Goal: Task Accomplishment & Management: Use online tool/utility

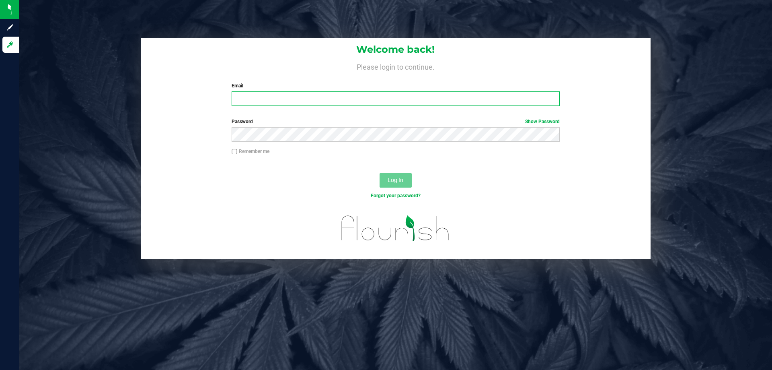
click at [248, 94] on input "Email" at bounding box center [396, 98] width 328 height 14
type input "Dlaughlin@liveparallel.com"
click at [380, 173] on button "Log In" at bounding box center [396, 180] width 32 height 14
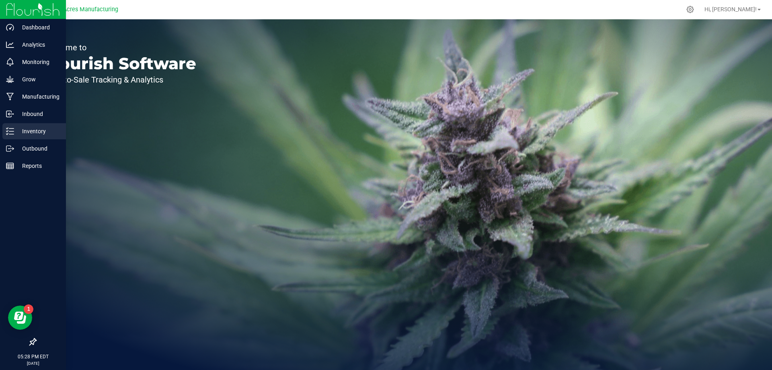
click at [24, 134] on p "Inventory" at bounding box center [38, 131] width 48 height 10
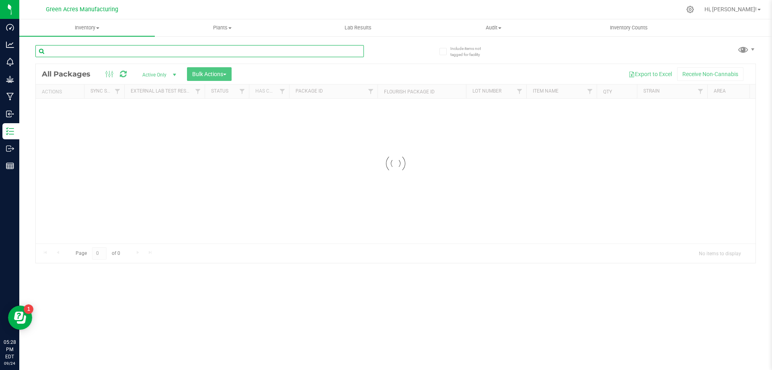
click at [136, 51] on input "text" at bounding box center [199, 51] width 329 height 12
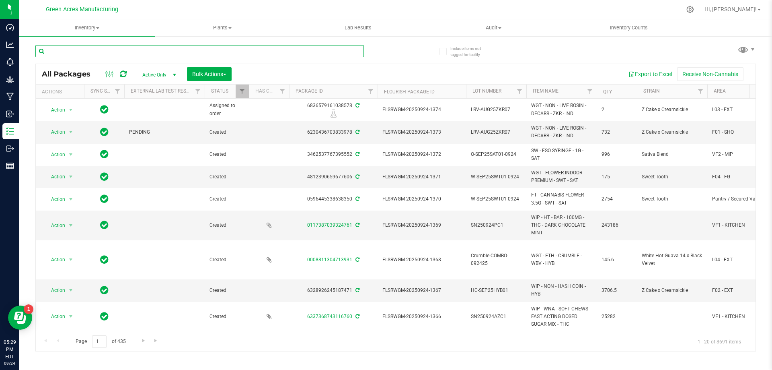
click at [300, 54] on input "text" at bounding box center [199, 51] width 329 height 12
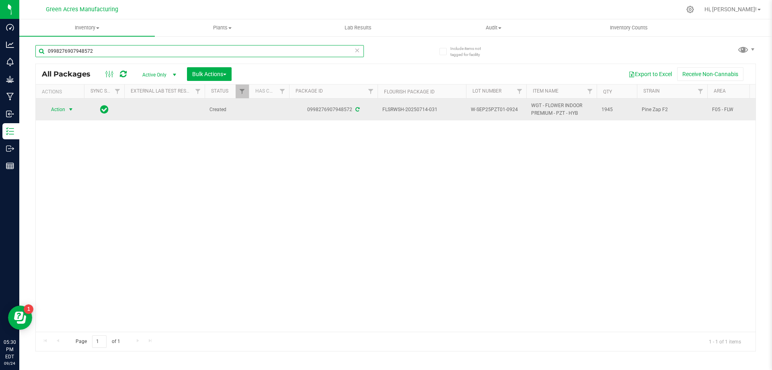
type input "0998276907948572"
click at [64, 105] on span "Action" at bounding box center [55, 109] width 22 height 11
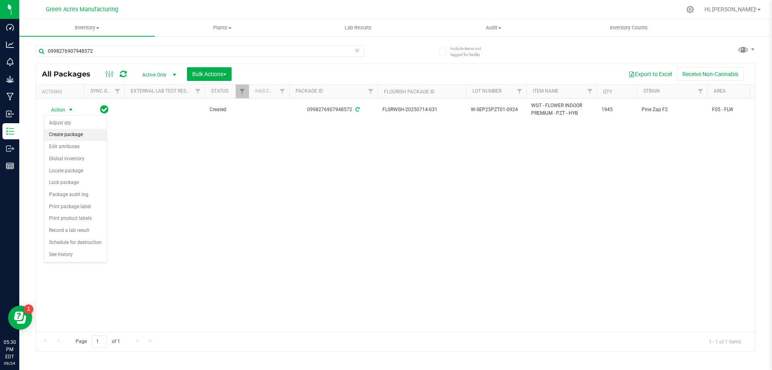
click at [95, 138] on li "Create package" at bounding box center [75, 135] width 62 height 12
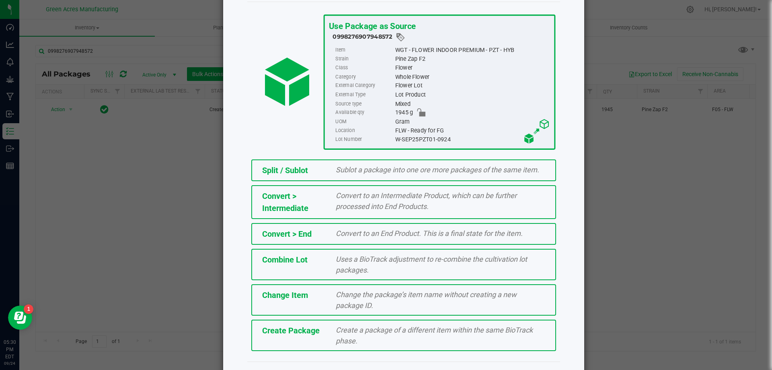
scroll to position [58, 0]
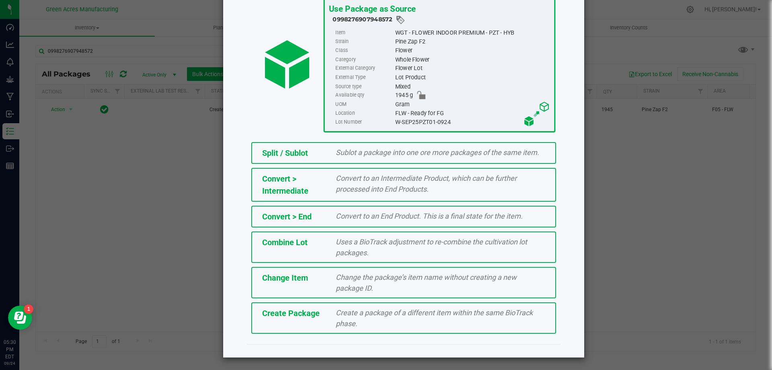
click at [366, 315] on span "Create a package of a different item within the same BioTrack phase." at bounding box center [434, 317] width 197 height 19
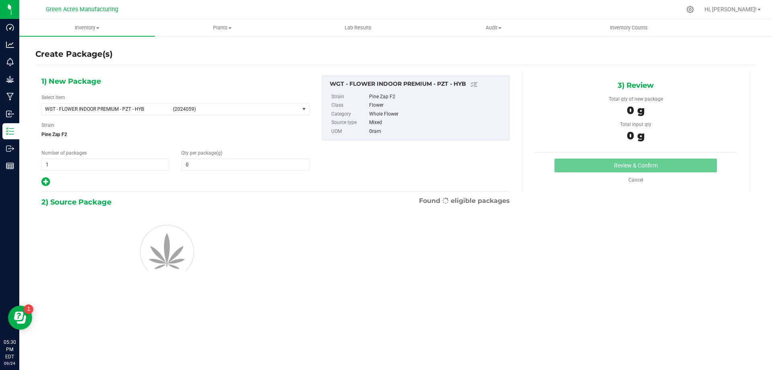
type input "0.0000"
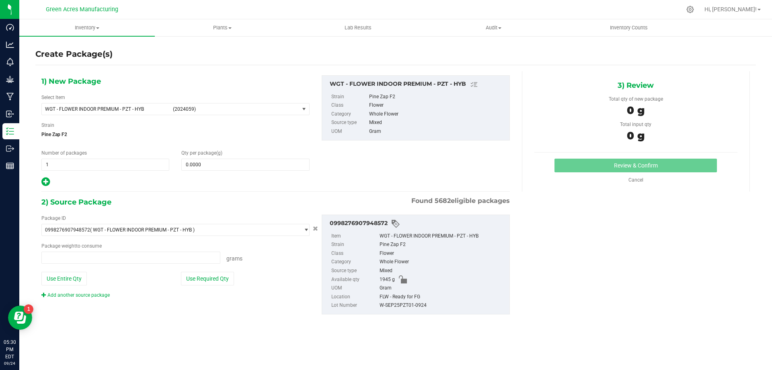
type input "0.0000 g"
click at [257, 168] on span at bounding box center [245, 164] width 128 height 12
type input "1"
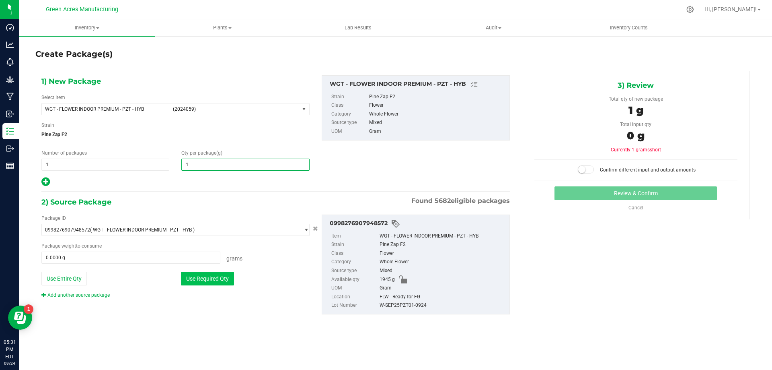
type input "1.0000"
click at [222, 274] on button "Use Required Qty" at bounding box center [207, 279] width 53 height 14
type input "1.0000 g"
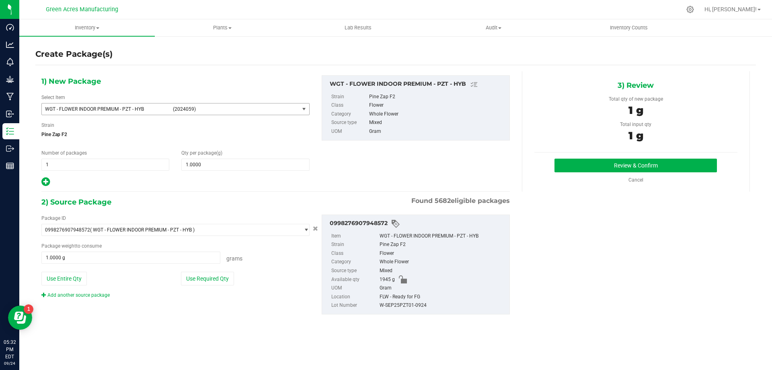
click at [218, 105] on span "WGT - FLOWER INDOOR PREMIUM - PZT - HYB (2024059)" at bounding box center [170, 108] width 257 height 11
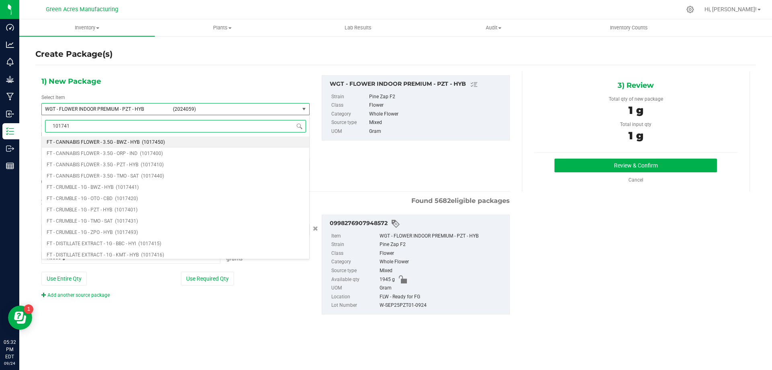
type input "1017410"
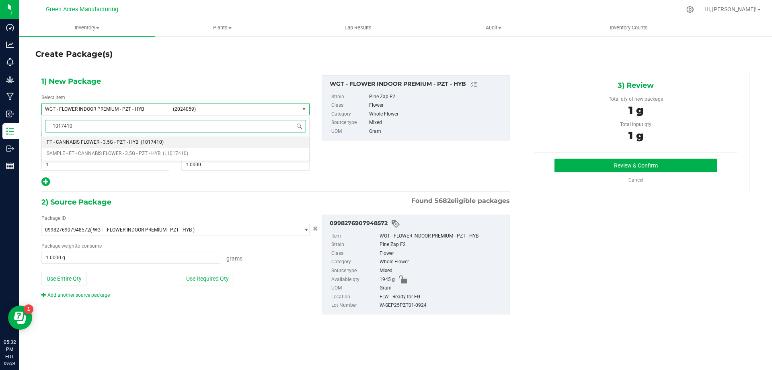
click at [165, 139] on li "FT - CANNABIS FLOWER - 3.5G - PZT - HYB (1017410)" at bounding box center [176, 141] width 268 height 11
type input "0"
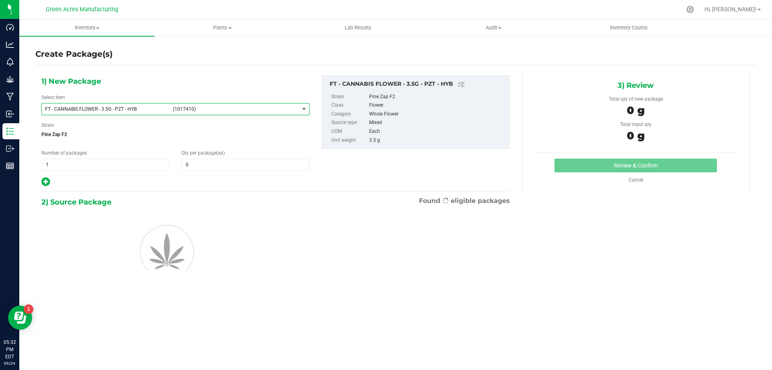
scroll to position [20714, 0]
click at [203, 161] on span at bounding box center [245, 164] width 128 height 12
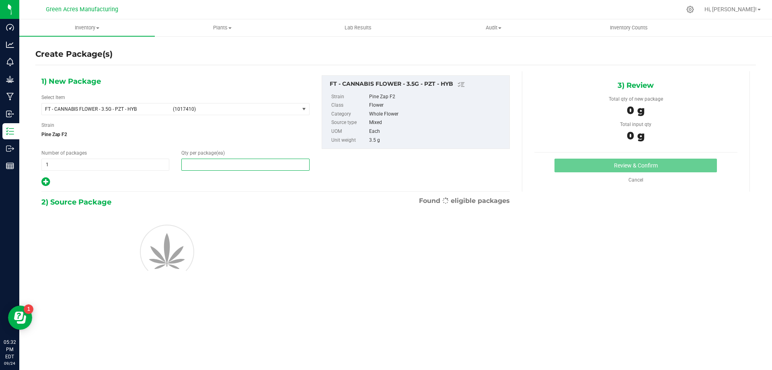
type input "1"
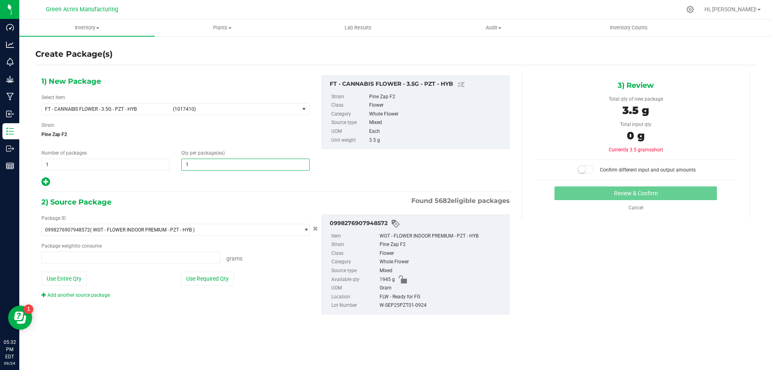
type input "0.0000 g"
type input "1"
click at [205, 280] on button "Use Required Qty" at bounding box center [207, 279] width 53 height 14
type input "3.5000 g"
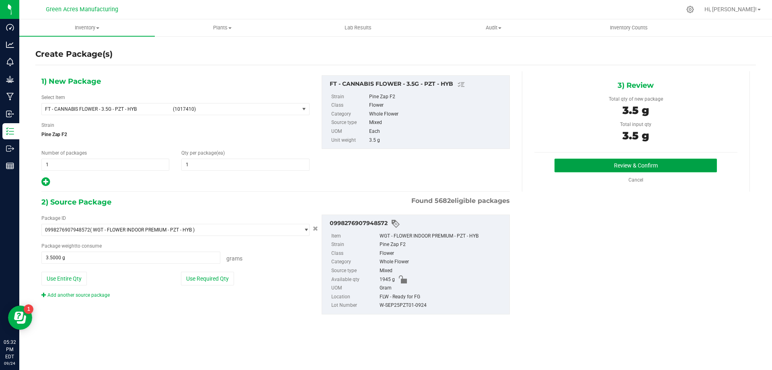
click at [623, 164] on button "Review & Confirm" at bounding box center [636, 165] width 163 height 14
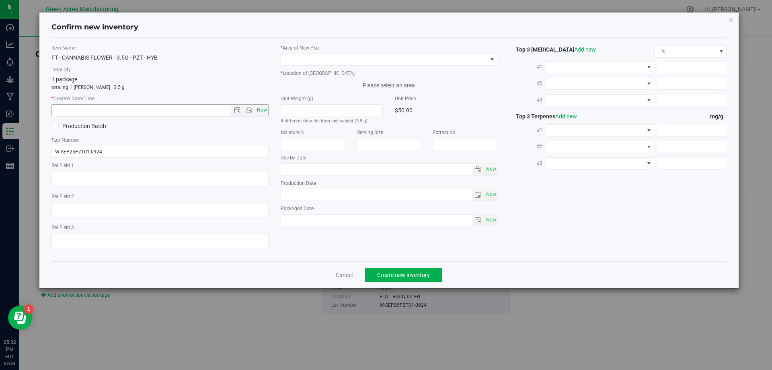
click at [266, 111] on span "Now" at bounding box center [262, 110] width 14 height 12
type input "9/24/2025 5:32 PM"
click at [346, 63] on span at bounding box center [384, 59] width 206 height 11
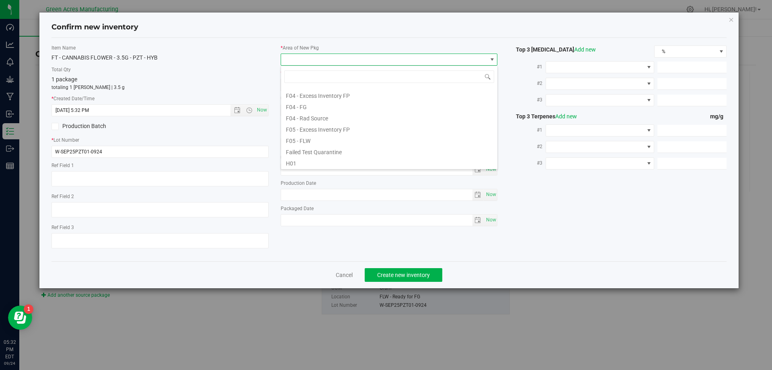
scroll to position [40, 0]
click at [381, 122] on li "F04 - FG" at bounding box center [389, 119] width 216 height 11
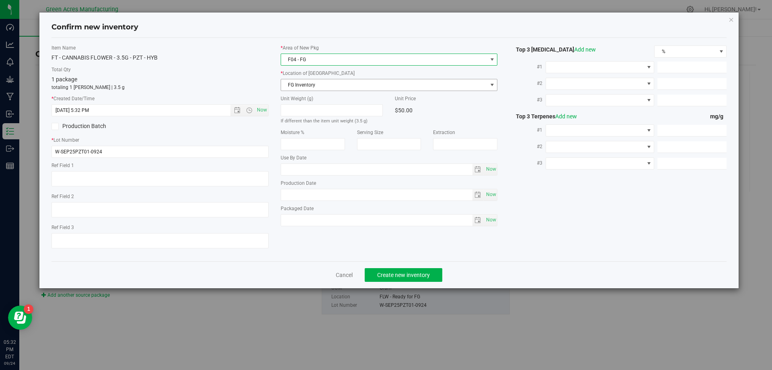
click at [385, 82] on span "FG Inventory" at bounding box center [384, 84] width 206 height 11
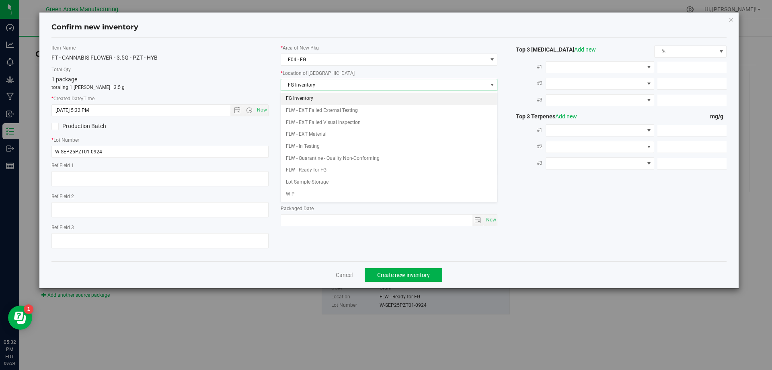
click at [354, 100] on li "FG Inventory" at bounding box center [389, 99] width 216 height 12
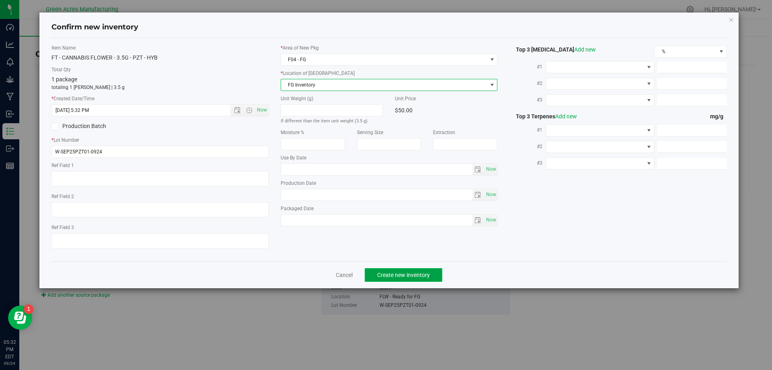
click at [399, 269] on button "Create new inventory" at bounding box center [404, 275] width 78 height 14
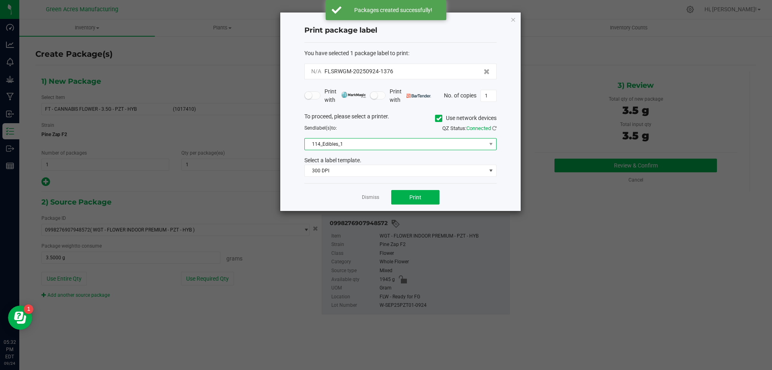
click at [434, 144] on span "114_Edibles_1" at bounding box center [395, 143] width 181 height 11
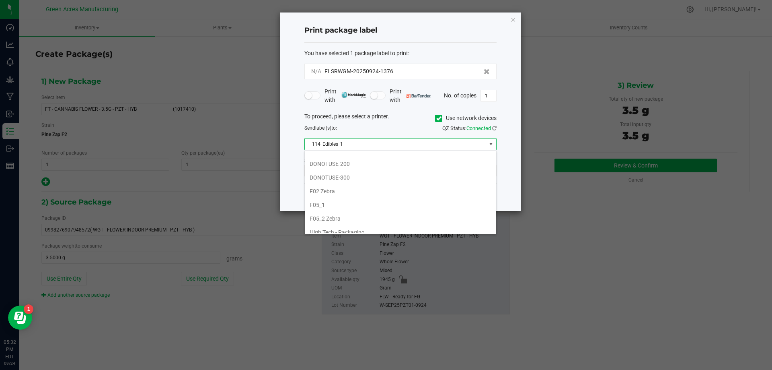
scroll to position [201, 0]
click at [422, 201] on li "F05_2 Zebra" at bounding box center [400, 204] width 191 height 14
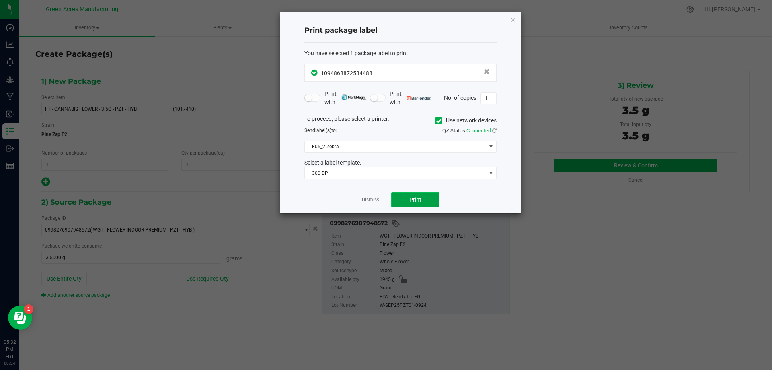
click at [434, 198] on button "Print" at bounding box center [415, 199] width 48 height 14
click at [371, 201] on link "Dismiss" at bounding box center [370, 199] width 17 height 7
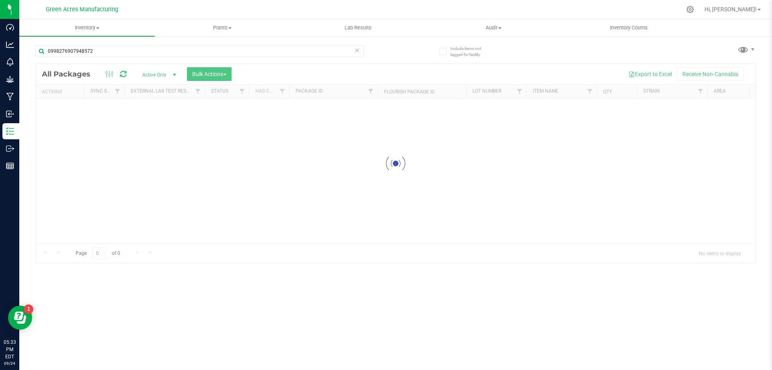
click at [358, 52] on icon at bounding box center [357, 50] width 6 height 10
click at [335, 51] on input "text" at bounding box center [199, 51] width 329 height 12
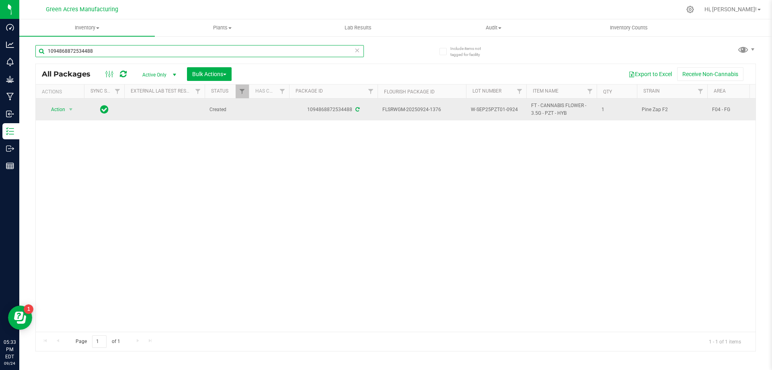
type input "1094868872534488"
click at [68, 114] on span "select" at bounding box center [71, 109] width 10 height 11
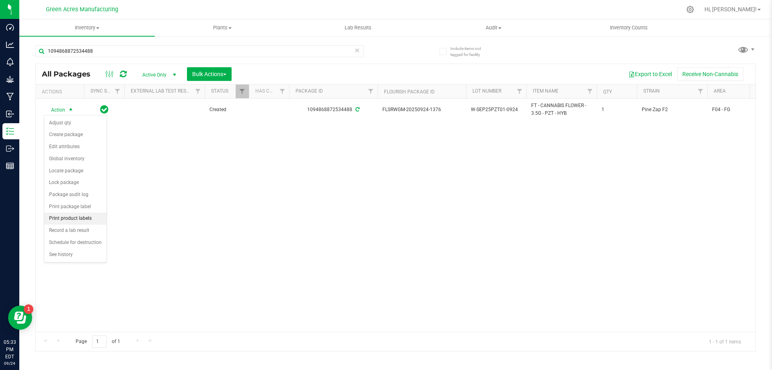
click at [94, 220] on li "Print product labels" at bounding box center [75, 218] width 62 height 12
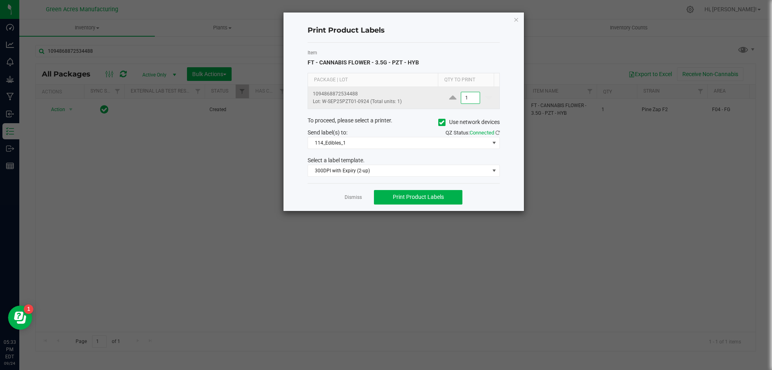
click at [469, 97] on input "1" at bounding box center [470, 97] width 19 height 11
click at [461, 99] on input "500" at bounding box center [470, 97] width 19 height 11
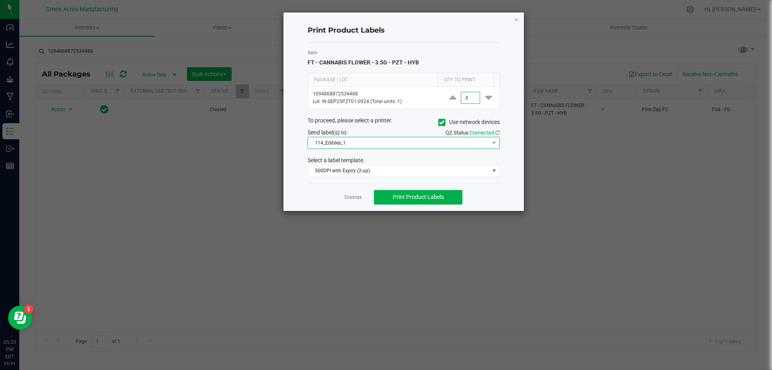
click at [368, 145] on span "114_Edibles_1" at bounding box center [398, 142] width 181 height 11
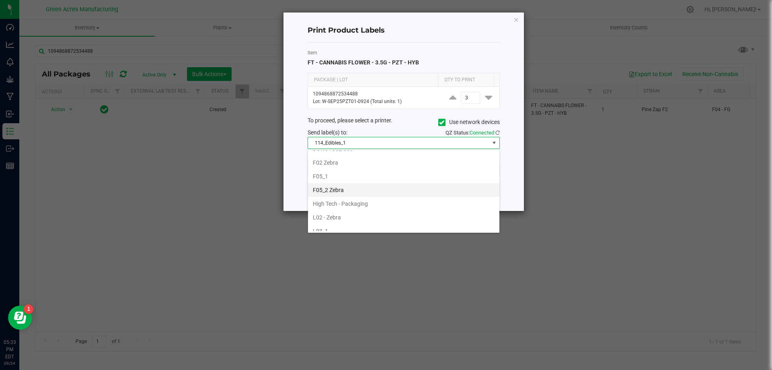
scroll to position [201, 0]
click at [364, 187] on li "F05_1" at bounding box center [403, 189] width 191 height 14
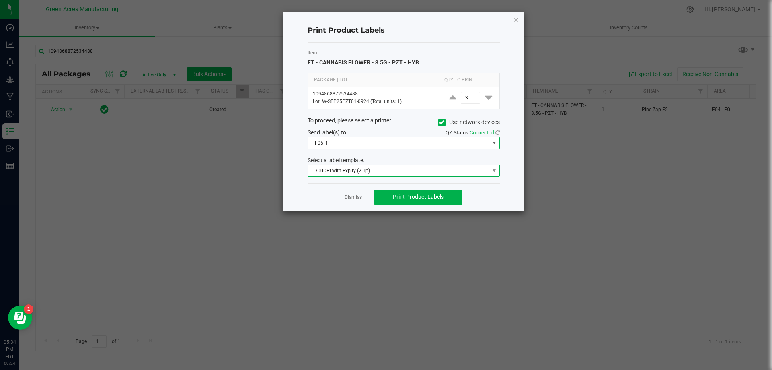
click at [394, 175] on span "300DPI with Expiry (2-up)" at bounding box center [398, 170] width 181 height 11
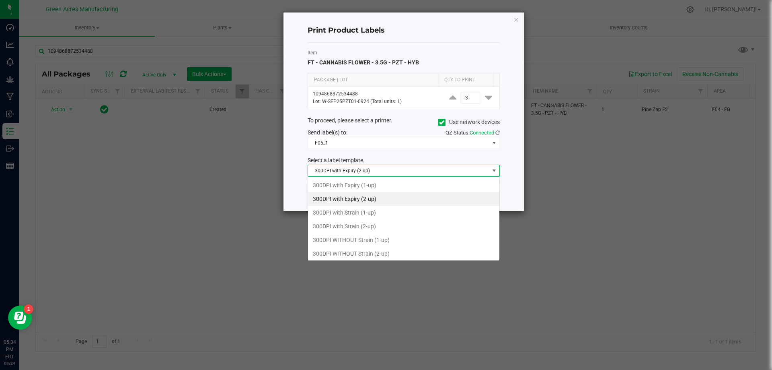
scroll to position [12, 192]
click at [394, 227] on li "300DPI with Strain (2-up)" at bounding box center [403, 226] width 191 height 14
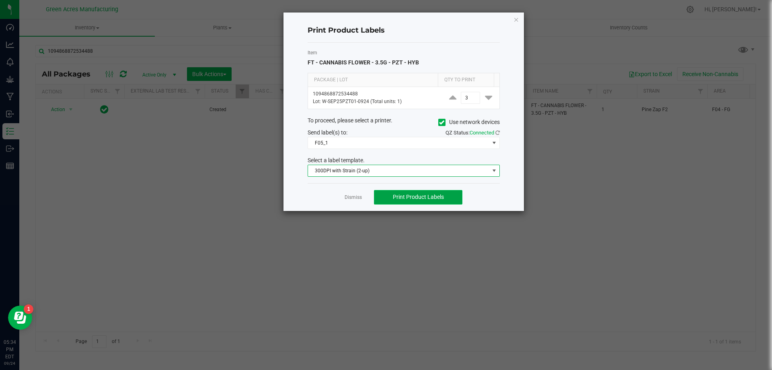
click at [461, 194] on button "Print Product Labels" at bounding box center [418, 197] width 89 height 14
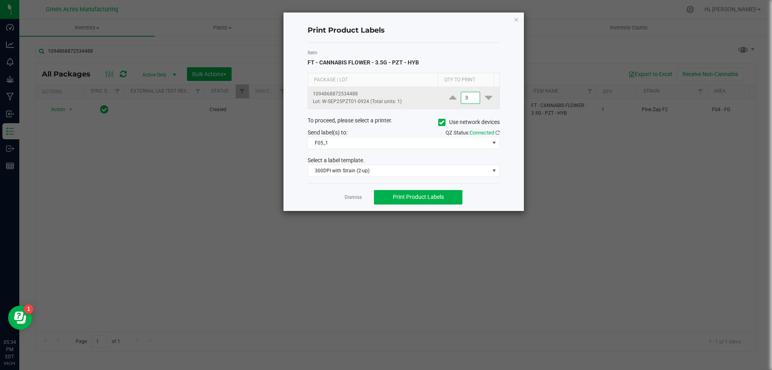
click at [465, 103] on input "3" at bounding box center [470, 97] width 19 height 11
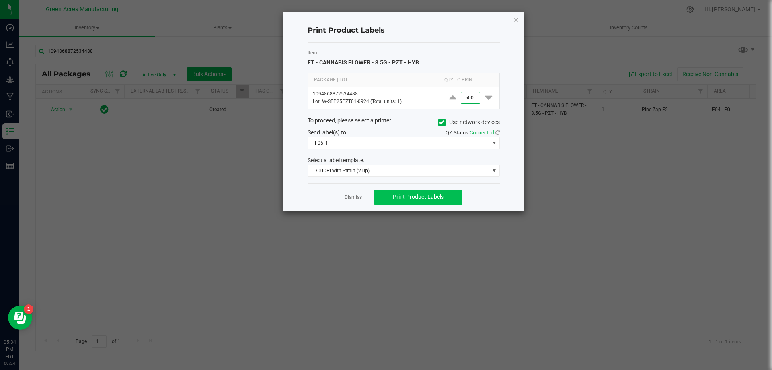
type input "500"
click at [405, 200] on span "Print Product Labels" at bounding box center [418, 196] width 51 height 6
click at [352, 197] on link "Dismiss" at bounding box center [353, 197] width 17 height 7
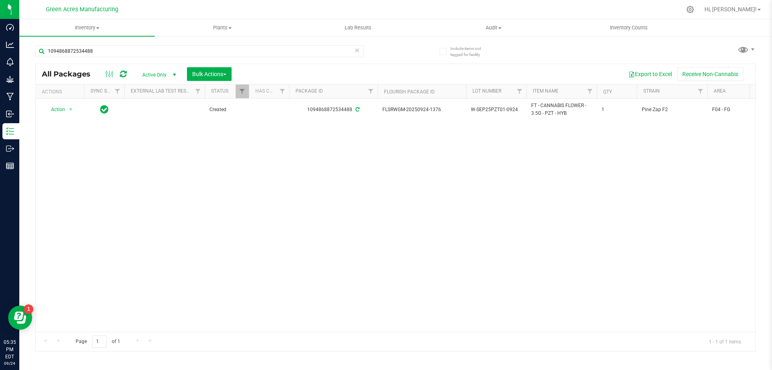
click at [716, 184] on div "Action Action Adjust qty Create package Edit attributes Global inventory Locate…" at bounding box center [396, 215] width 720 height 233
click at [364, 318] on div "Action Action Adjust qty Create package Edit attributes Global inventory Locate…" at bounding box center [396, 215] width 720 height 233
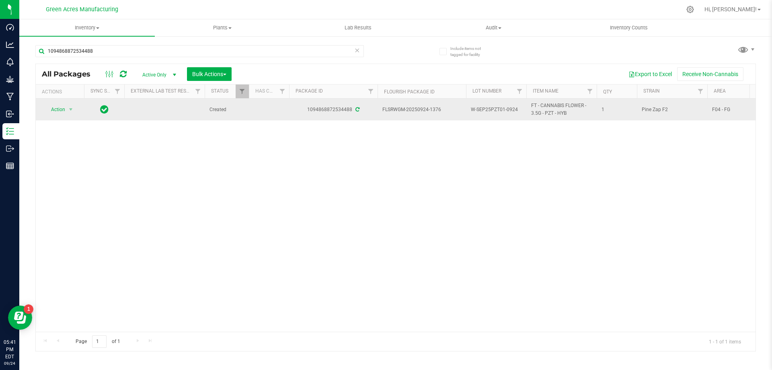
click at [505, 107] on span "W-SEP25PZT01-0924" at bounding box center [496, 110] width 51 height 8
click at [505, 107] on input "W-SEP25PZT01-0924" at bounding box center [495, 109] width 58 height 12
click at [665, 249] on div "Action Action Adjust qty Create package Edit attributes Global inventory Locate…" at bounding box center [396, 215] width 720 height 233
click at [234, 53] on input "1094868872534488" at bounding box center [199, 51] width 329 height 12
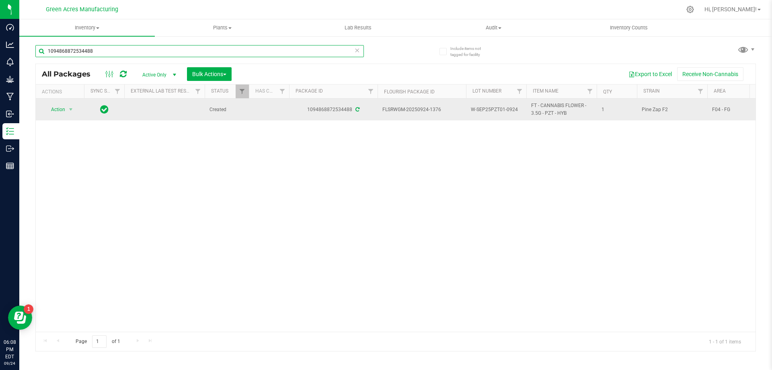
click at [234, 53] on input "1094868872534488" at bounding box center [199, 51] width 329 height 12
type input "swt"
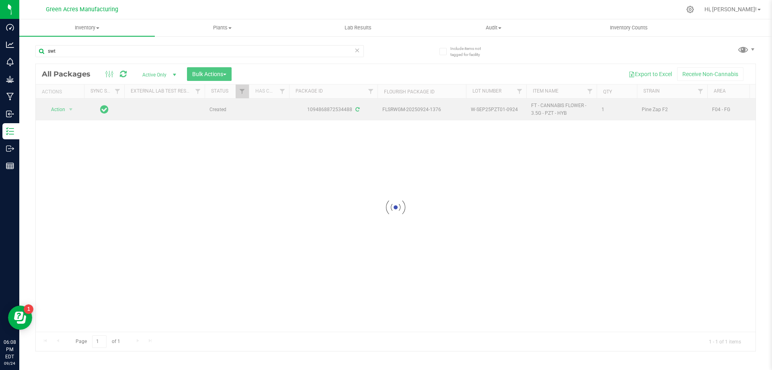
click at [360, 317] on div at bounding box center [396, 207] width 720 height 287
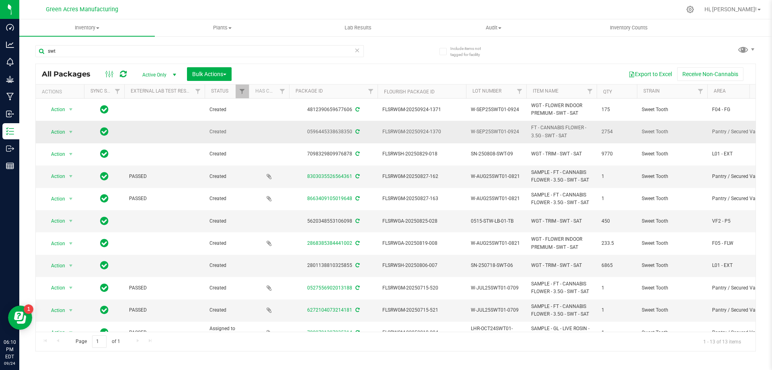
click at [482, 130] on span "W-SEP25SWT01-0924" at bounding box center [496, 132] width 51 height 8
click at [482, 130] on input "W-SEP25SWT01-0924" at bounding box center [495, 132] width 58 height 12
click at [459, 138] on td "FLSRWGM-20250924-1370" at bounding box center [422, 132] width 89 height 22
click at [680, 48] on div "swt All Packages Active Only Active Only Lab Samples Locked All External Intern…" at bounding box center [395, 194] width 721 height 314
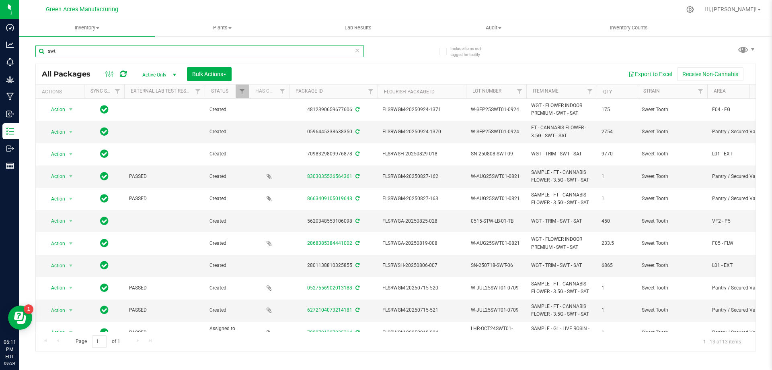
click at [231, 50] on input "swt" at bounding box center [199, 51] width 329 height 12
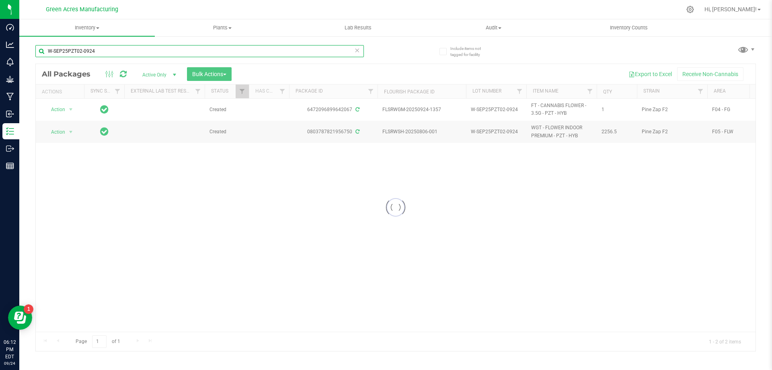
type input "W-SEP25PZT02-0924"
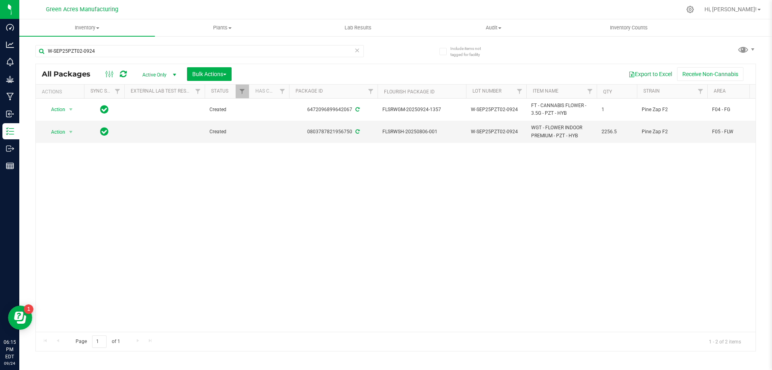
click at [681, 201] on div "Action Action Adjust qty Create package Edit attributes Global inventory Locate…" at bounding box center [396, 215] width 720 height 233
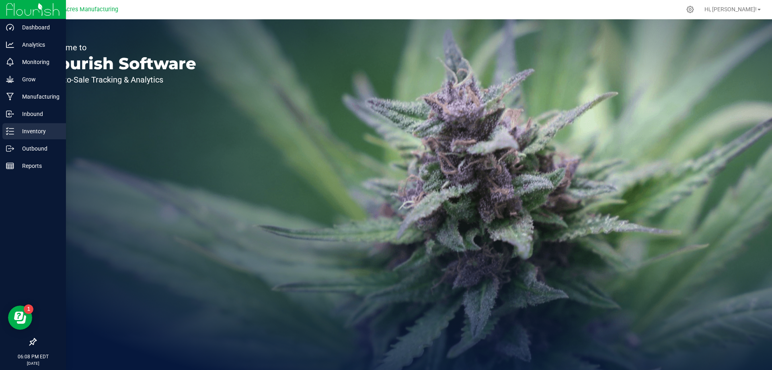
click at [14, 134] on line at bounding box center [11, 134] width 4 height 0
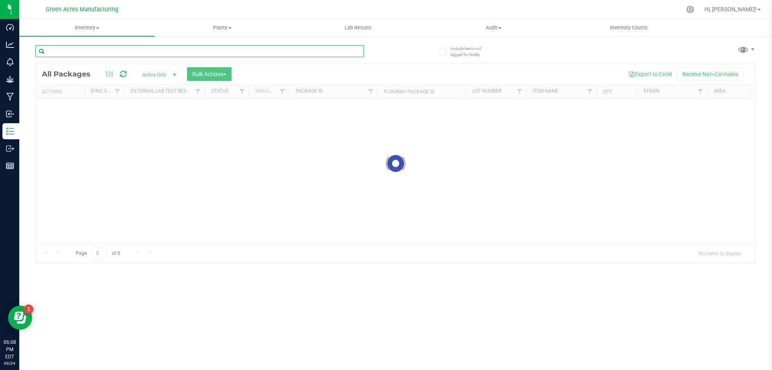
click at [163, 51] on input "text" at bounding box center [199, 51] width 329 height 12
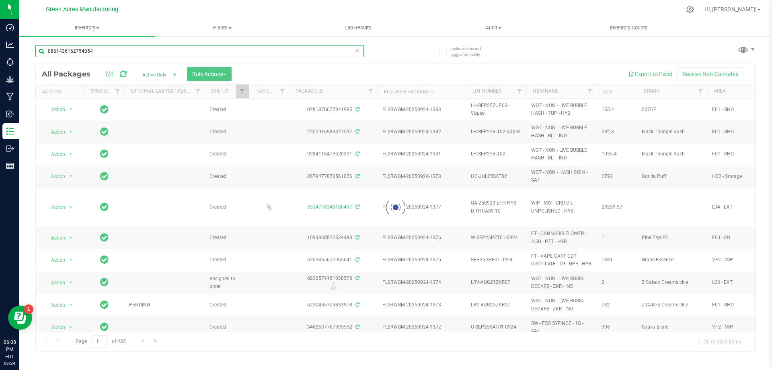
type input "0861436162754054"
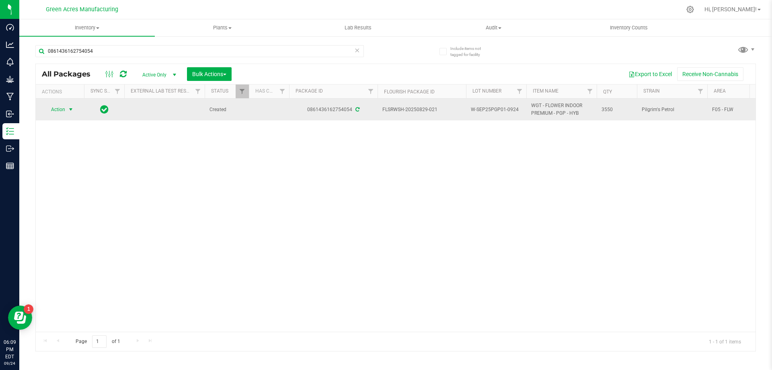
click at [50, 114] on span "Action" at bounding box center [55, 109] width 22 height 11
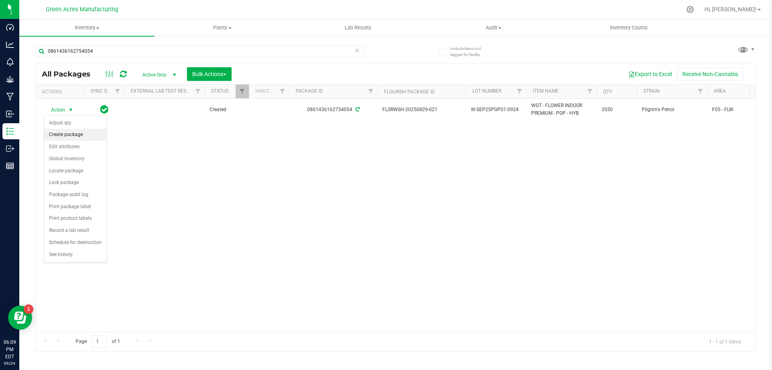
click at [95, 135] on li "Create package" at bounding box center [75, 135] width 62 height 12
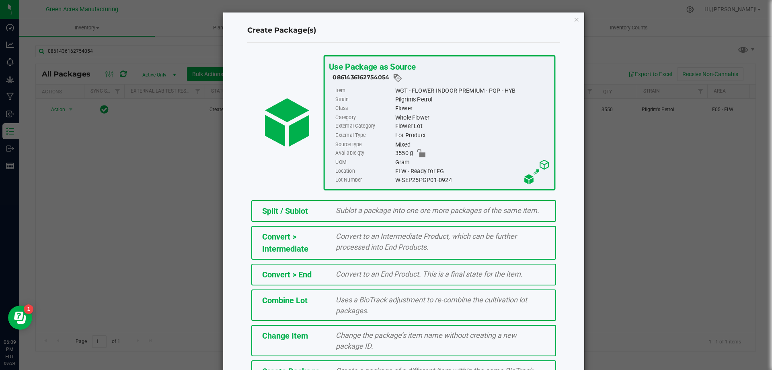
scroll to position [58, 0]
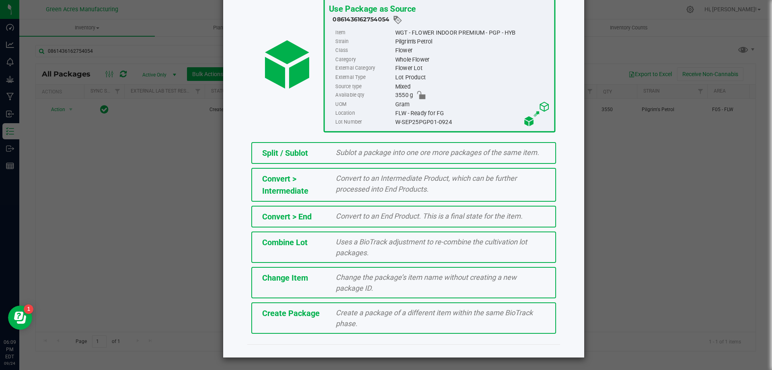
click at [381, 329] on div "Create Package Create a package of a different item within the same BioTrack ph…" at bounding box center [403, 317] width 305 height 31
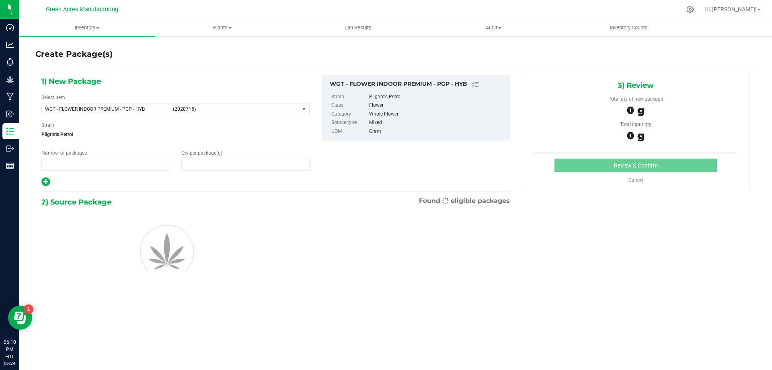
type input "1"
type input "0.0000"
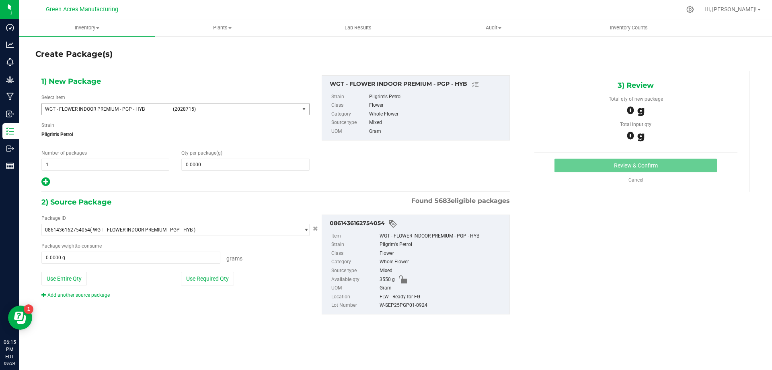
click at [212, 106] on span "(2028715)" at bounding box center [234, 109] width 123 height 6
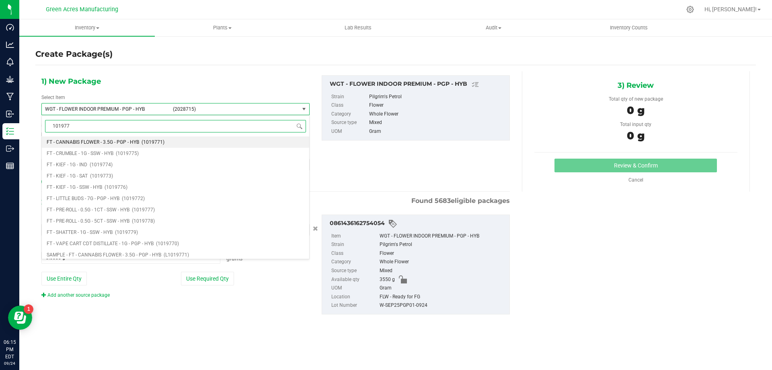
type input "1019771"
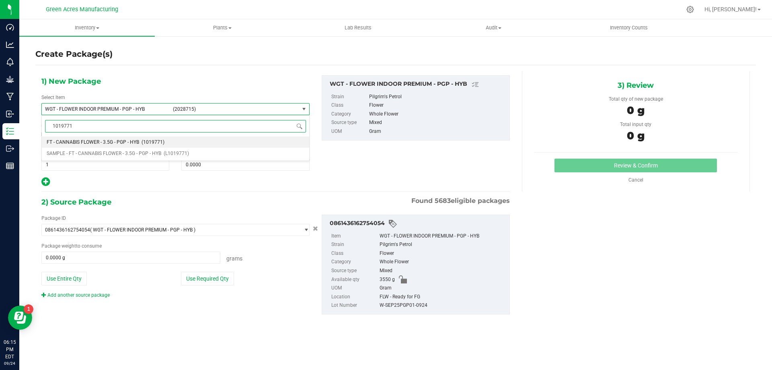
click at [109, 138] on li "FT - CANNABIS FLOWER - 3.5G - PGP - HYB (1019771)" at bounding box center [176, 141] width 268 height 11
type input "0"
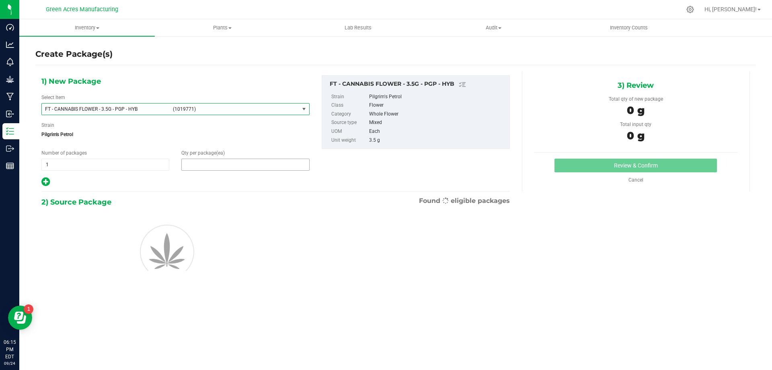
click at [200, 163] on span at bounding box center [245, 164] width 128 height 12
type input "1"
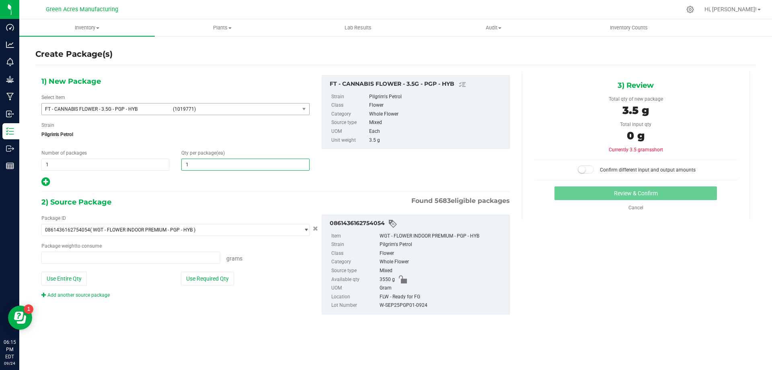
type input "0.0000 g"
type input "1"
click at [228, 280] on button "Use Required Qty" at bounding box center [207, 279] width 53 height 14
type input "3.5000 g"
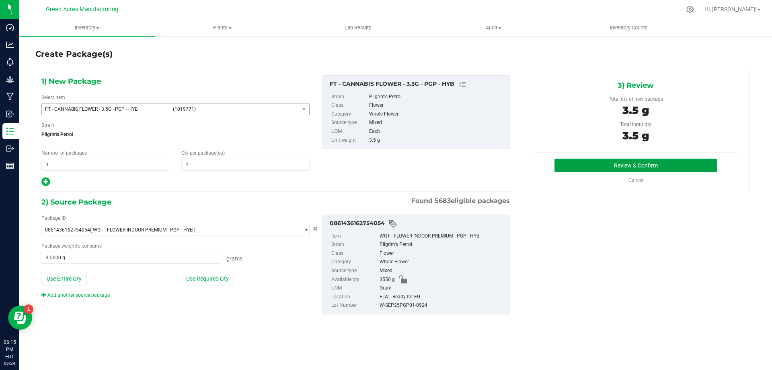
click at [606, 167] on button "Review & Confirm" at bounding box center [636, 165] width 163 height 14
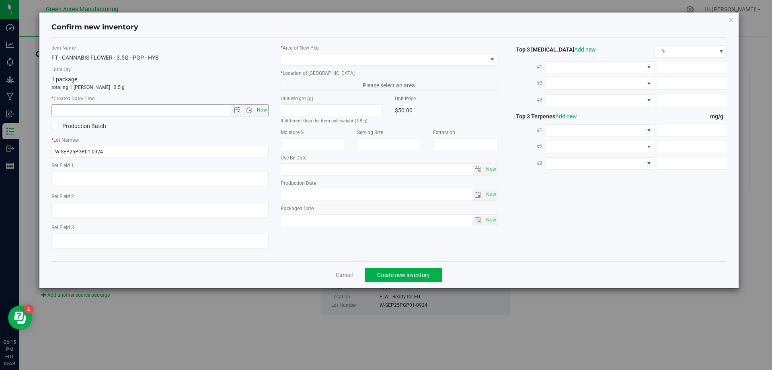
click at [266, 111] on span "Now" at bounding box center [262, 110] width 14 height 12
type input "[DATE] 6:15 PM"
click at [336, 58] on span at bounding box center [384, 59] width 206 height 11
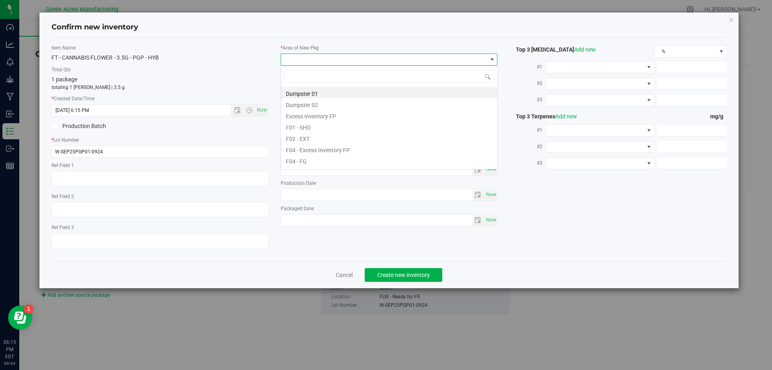
scroll to position [12, 217]
click at [309, 164] on li "F04 - FG" at bounding box center [389, 159] width 216 height 11
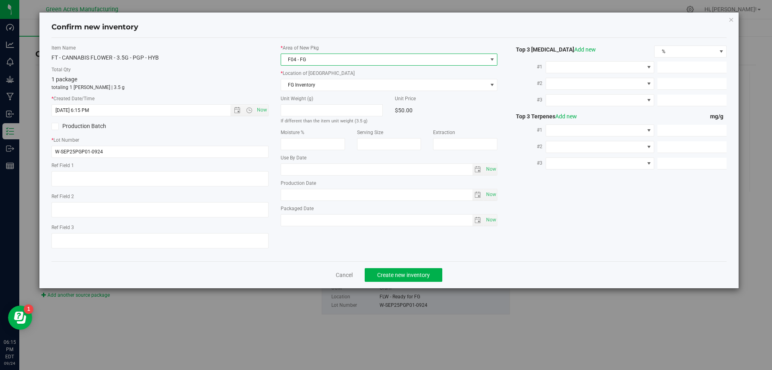
click at [309, 76] on label "* Location of [GEOGRAPHIC_DATA]" at bounding box center [389, 73] width 217 height 7
click at [320, 90] on span "FG Inventory" at bounding box center [384, 84] width 206 height 11
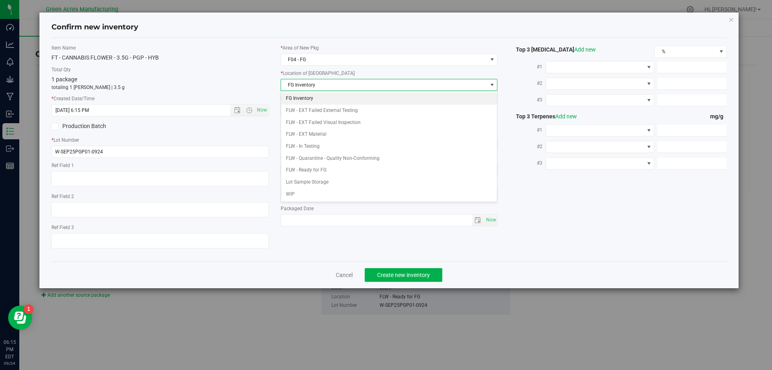
click at [322, 101] on li "FG Inventory" at bounding box center [389, 99] width 216 height 12
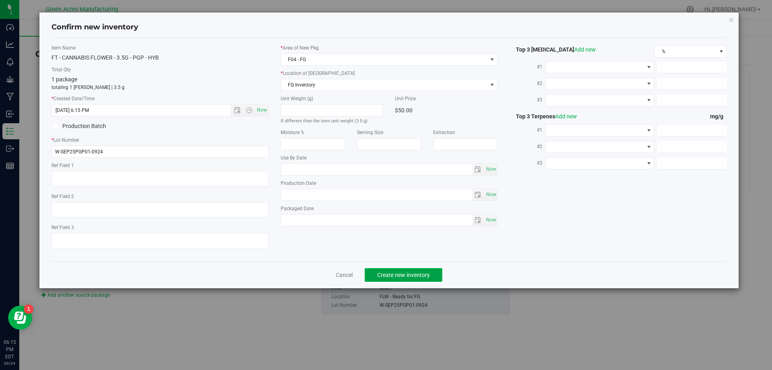
click at [421, 273] on span "Create new inventory" at bounding box center [403, 275] width 53 height 6
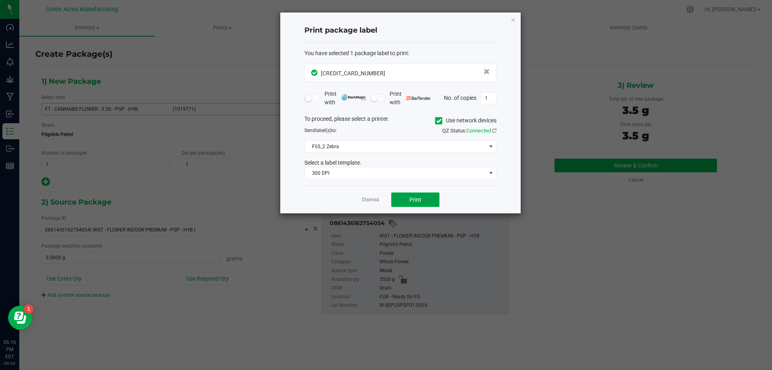
click at [424, 199] on button "Print" at bounding box center [415, 199] width 48 height 14
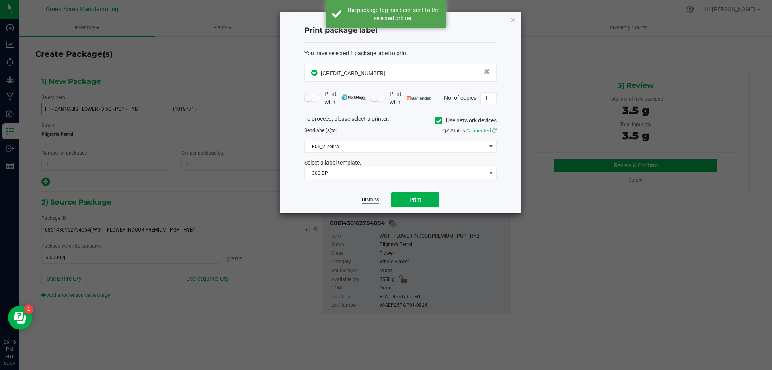
click at [370, 197] on link "Dismiss" at bounding box center [370, 199] width 17 height 7
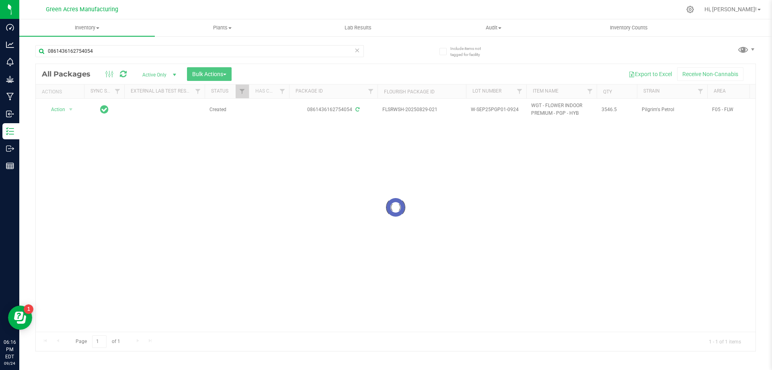
click at [356, 50] on icon at bounding box center [357, 50] width 6 height 10
click at [292, 51] on input "text" at bounding box center [199, 51] width 329 height 12
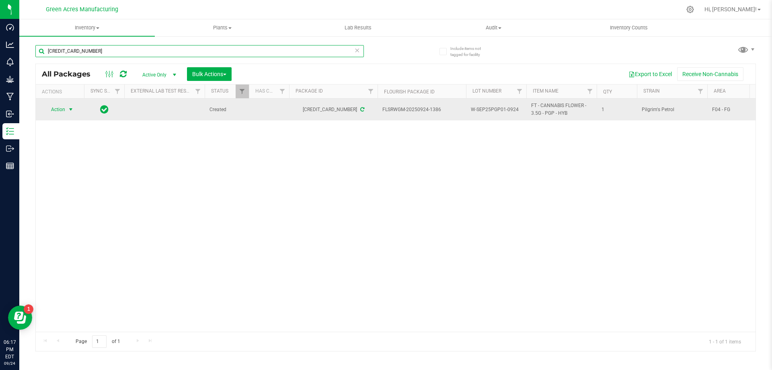
type input "[CREDIT_CARD_NUMBER]"
click at [60, 105] on span "Action" at bounding box center [55, 109] width 22 height 11
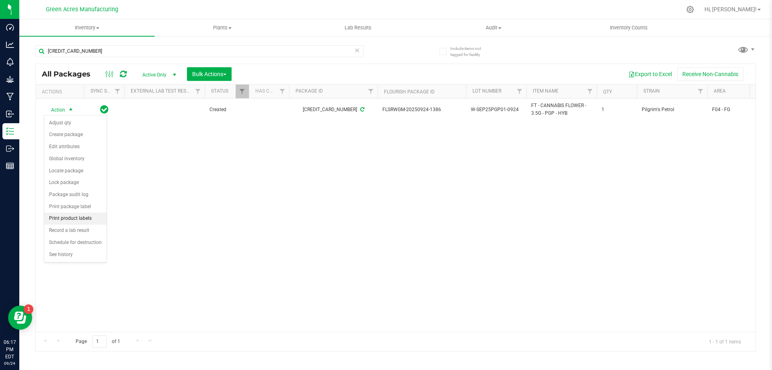
click at [87, 218] on li "Print product labels" at bounding box center [75, 218] width 62 height 12
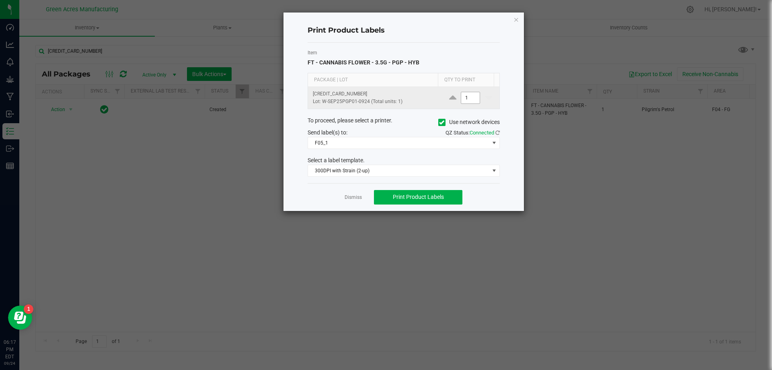
click at [465, 92] on td "1" at bounding box center [471, 98] width 58 height 22
click at [465, 92] on input "1" at bounding box center [470, 97] width 19 height 11
click at [463, 96] on input "1014" at bounding box center [470, 97] width 19 height 11
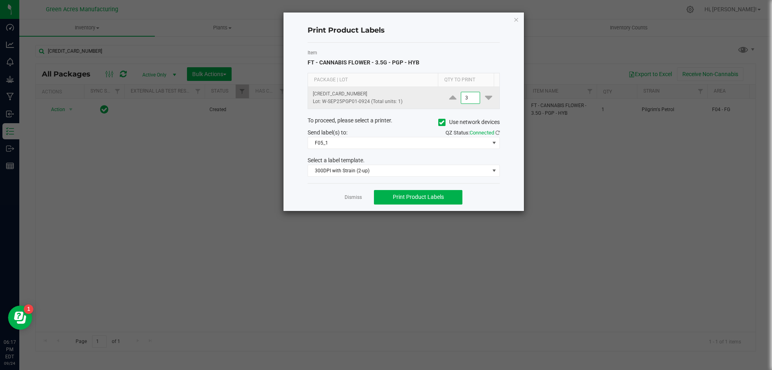
scroll to position [0, 0]
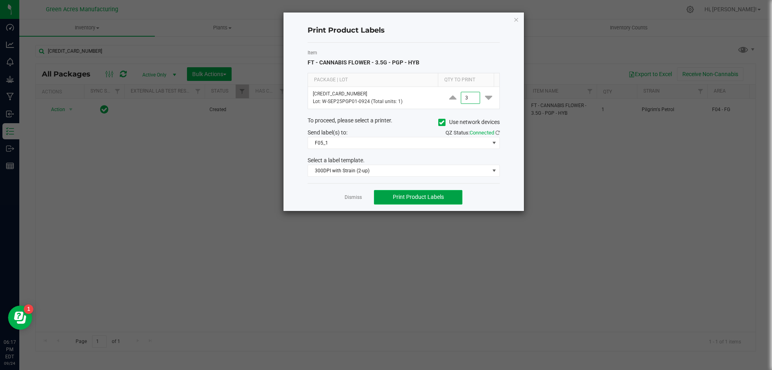
click at [442, 197] on span "Print Product Labels" at bounding box center [418, 196] width 51 height 6
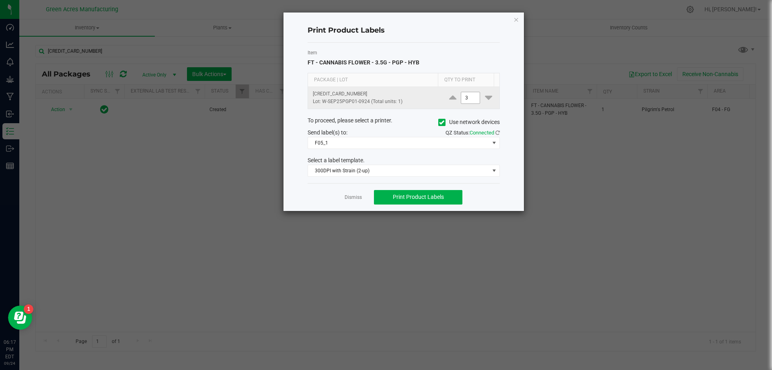
click at [466, 97] on input "3" at bounding box center [470, 97] width 19 height 11
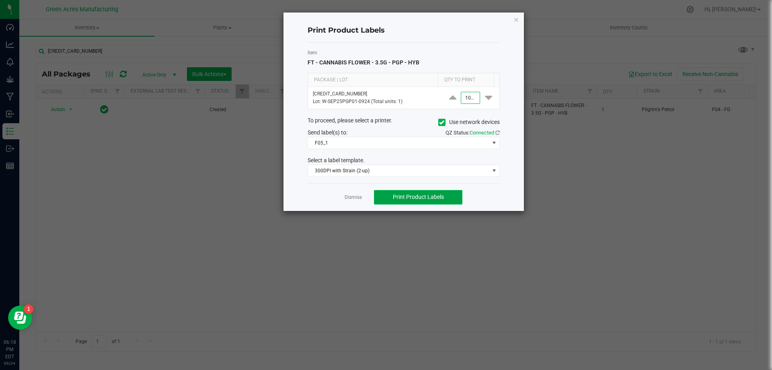
type input "1,000"
click at [412, 193] on button "Print Product Labels" at bounding box center [418, 197] width 89 height 14
click at [351, 197] on link "Dismiss" at bounding box center [353, 197] width 17 height 7
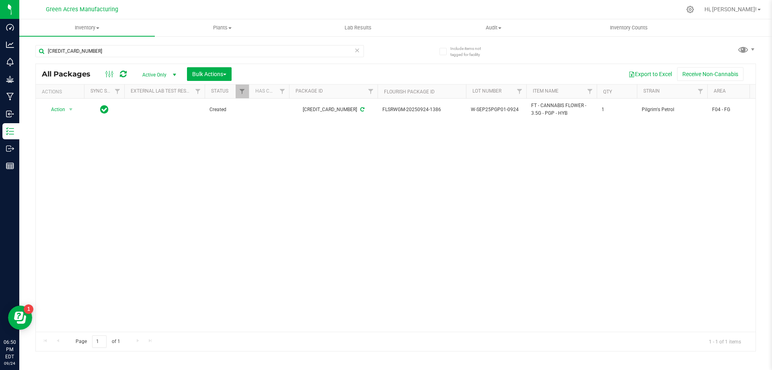
click at [657, 44] on div "[CREDIT_CARD_NUMBER] All Packages Active Only Active Only Lab Samples Locked Al…" at bounding box center [395, 194] width 721 height 314
click at [186, 54] on input "[CREDIT_CARD_NUMBER]" at bounding box center [199, 51] width 329 height 12
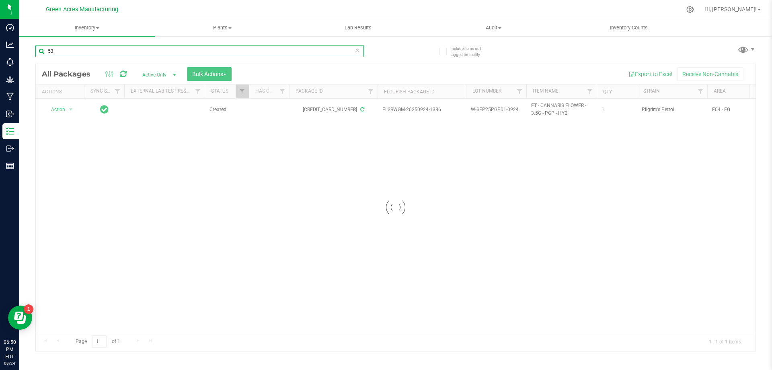
type input "5"
type input "0"
click at [72, 108] on div at bounding box center [396, 207] width 720 height 287
click at [71, 107] on div at bounding box center [396, 207] width 720 height 287
click at [183, 51] on input "text" at bounding box center [199, 51] width 329 height 12
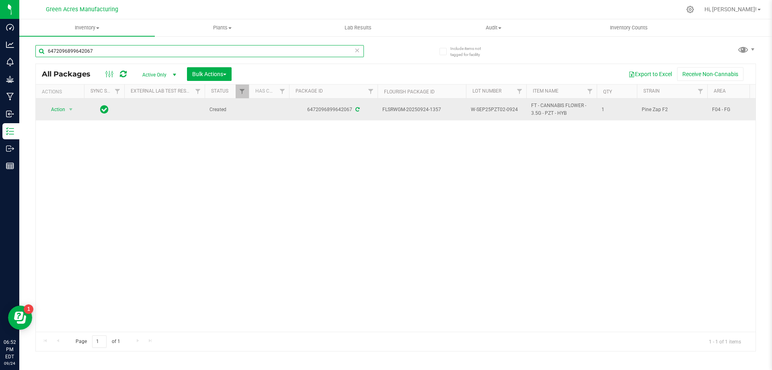
type input "6472096899642067"
click at [68, 115] on td "Action Action Adjust qty Create package Edit attributes Global inventory Locate…" at bounding box center [60, 110] width 48 height 22
click at [70, 112] on span "select" at bounding box center [71, 109] width 6 height 6
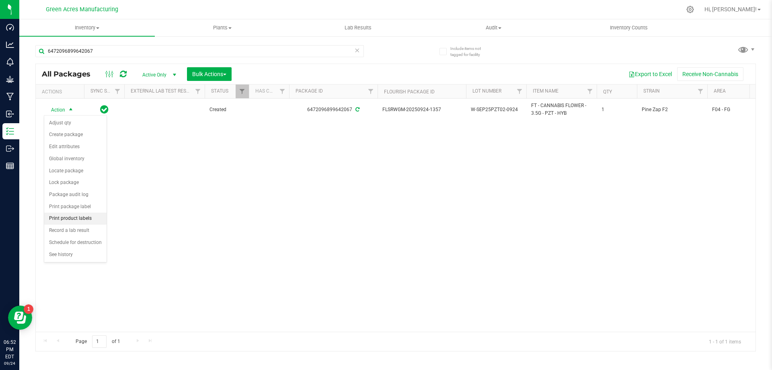
click at [86, 219] on li "Print product labels" at bounding box center [75, 218] width 62 height 12
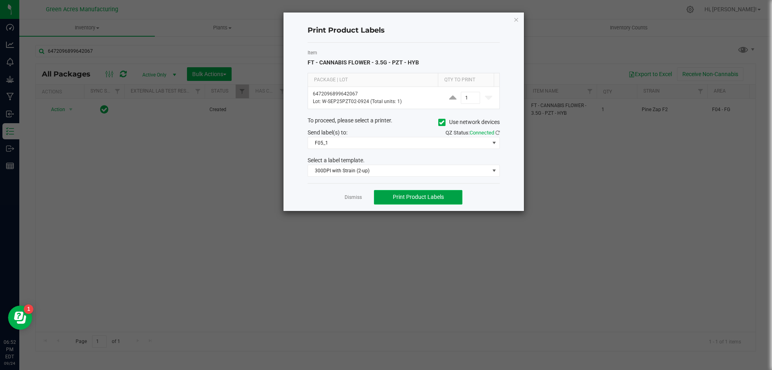
click at [449, 193] on button "Print Product Labels" at bounding box center [418, 197] width 89 height 14
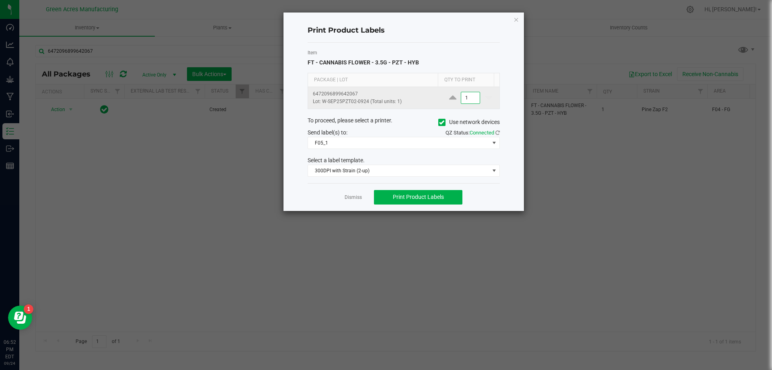
click at [468, 97] on input "1" at bounding box center [470, 97] width 19 height 11
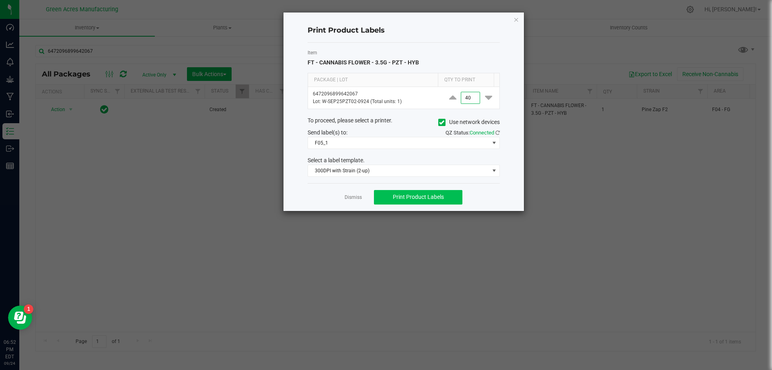
type input "40"
click at [453, 197] on button "Print Product Labels" at bounding box center [418, 197] width 89 height 14
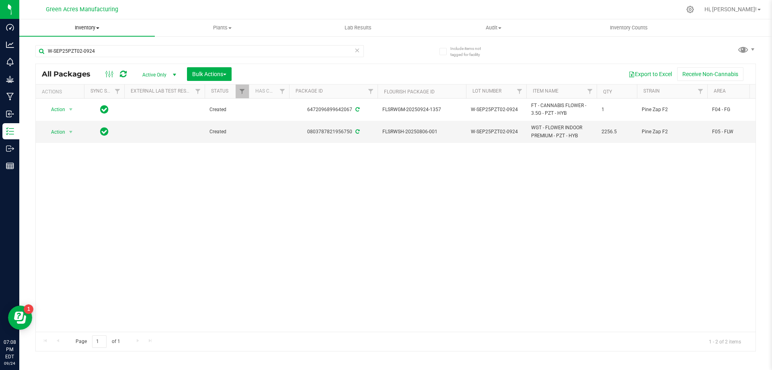
click at [98, 34] on uib-tab-heading "Inventory All packages All inventory Waste log Create inventory" at bounding box center [87, 27] width 136 height 17
click at [97, 96] on li "From bill of materials" at bounding box center [87, 97] width 136 height 10
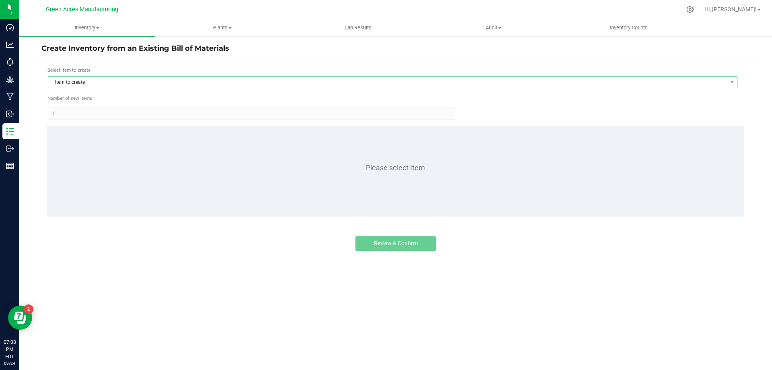
click at [302, 84] on span "Item to create" at bounding box center [387, 81] width 679 height 11
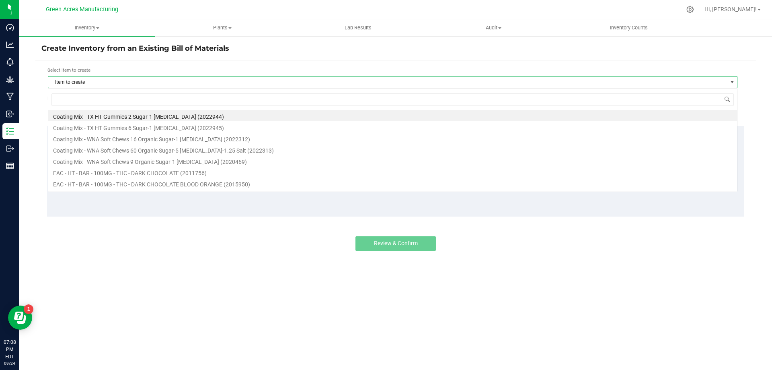
scroll to position [12, 690]
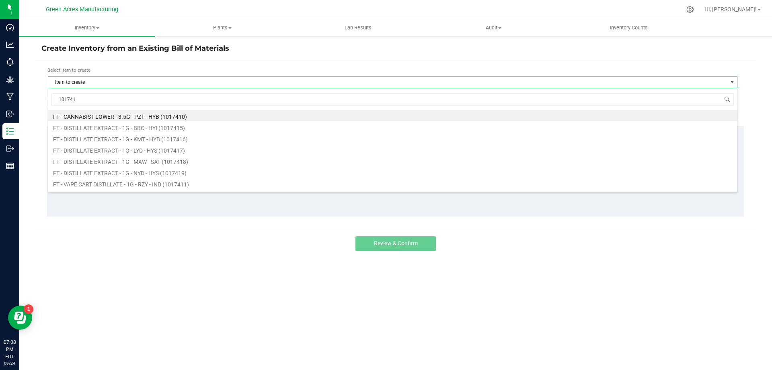
type input "1017410"
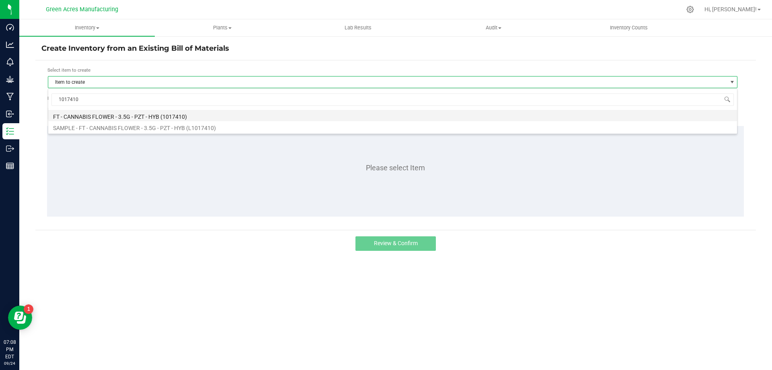
click at [235, 111] on li "FT - CANNABIS FLOWER - 3.5G - PZT - HYB (1017410)" at bounding box center [392, 115] width 689 height 11
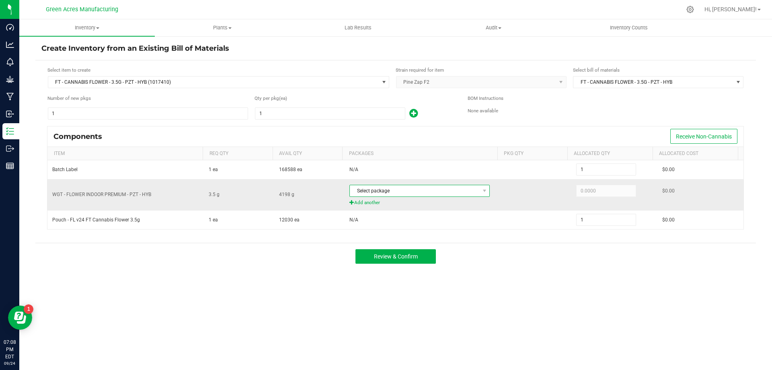
click at [454, 188] on span "Select package" at bounding box center [415, 190] width 130 height 11
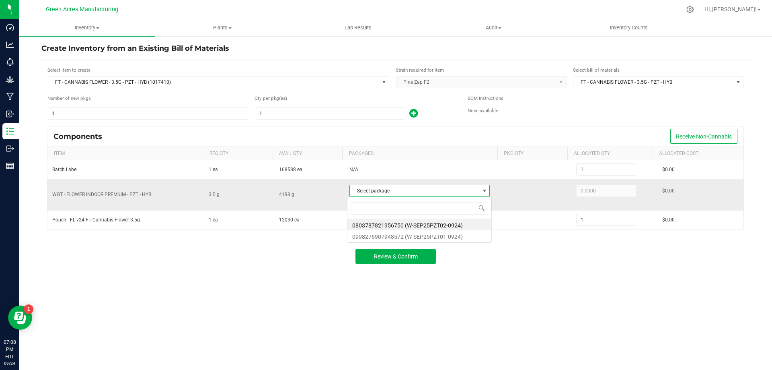
scroll to position [12, 139]
click at [479, 128] on div "Components Receive Non-Cannabis" at bounding box center [395, 136] width 696 height 20
